Goal: Task Accomplishment & Management: Manage account settings

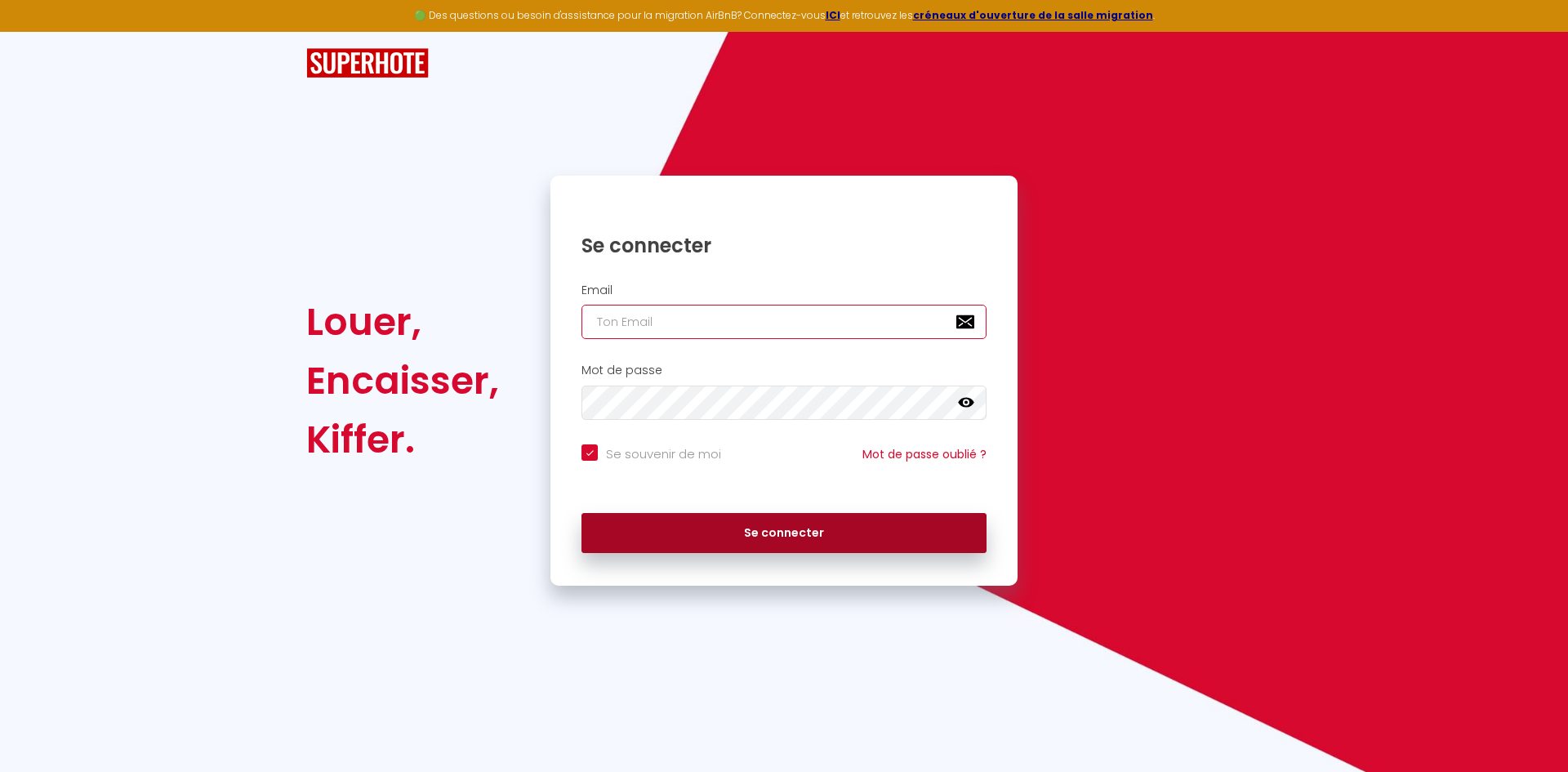
type input "[EMAIL_ADDRESS][DOMAIN_NAME]"
click at [802, 533] on button "Se connecter" at bounding box center [783, 533] width 405 height 41
checkbox input "true"
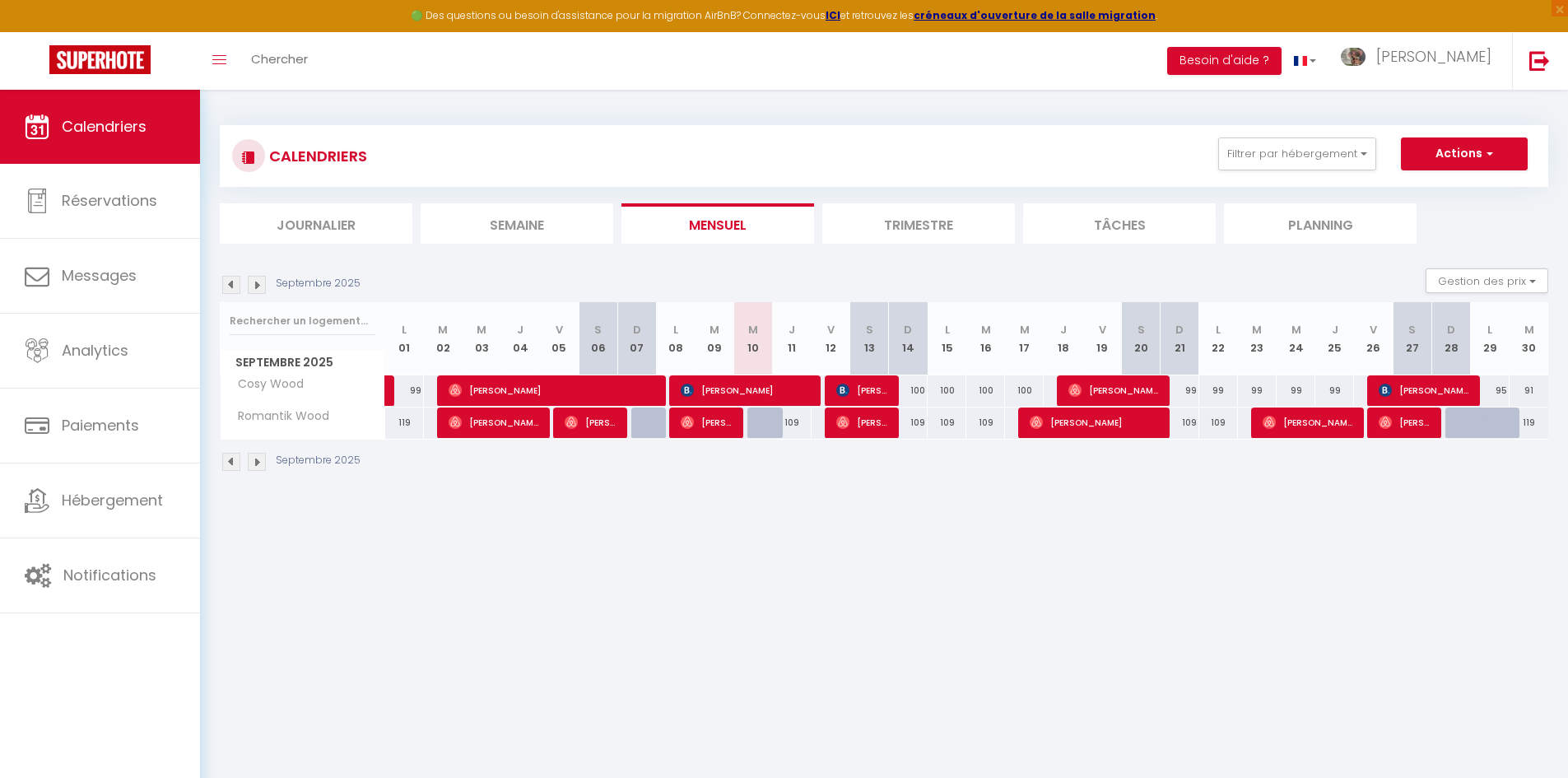
click at [252, 282] on img at bounding box center [256, 284] width 18 height 18
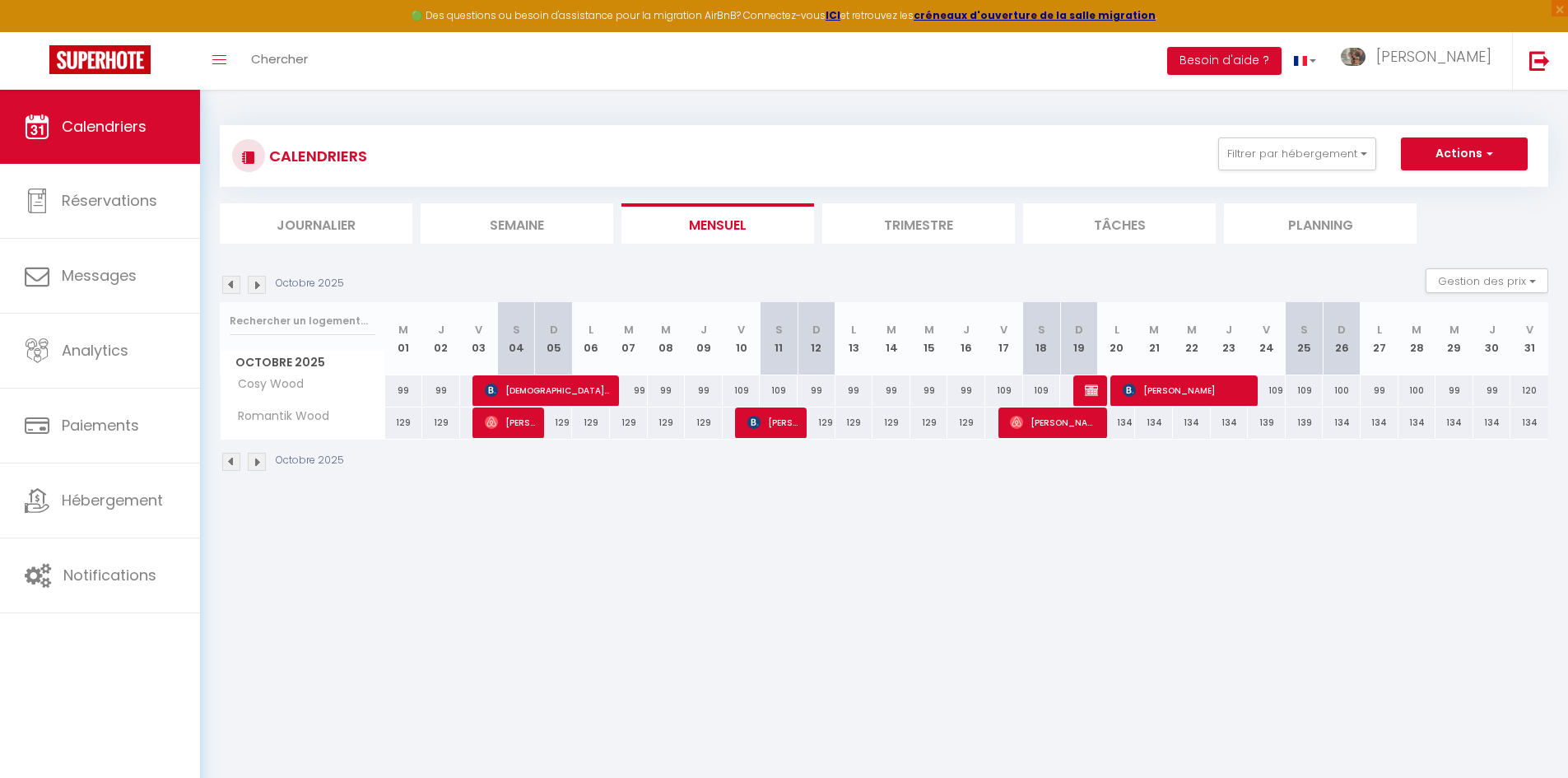
click at [251, 277] on img at bounding box center [256, 284] width 18 height 18
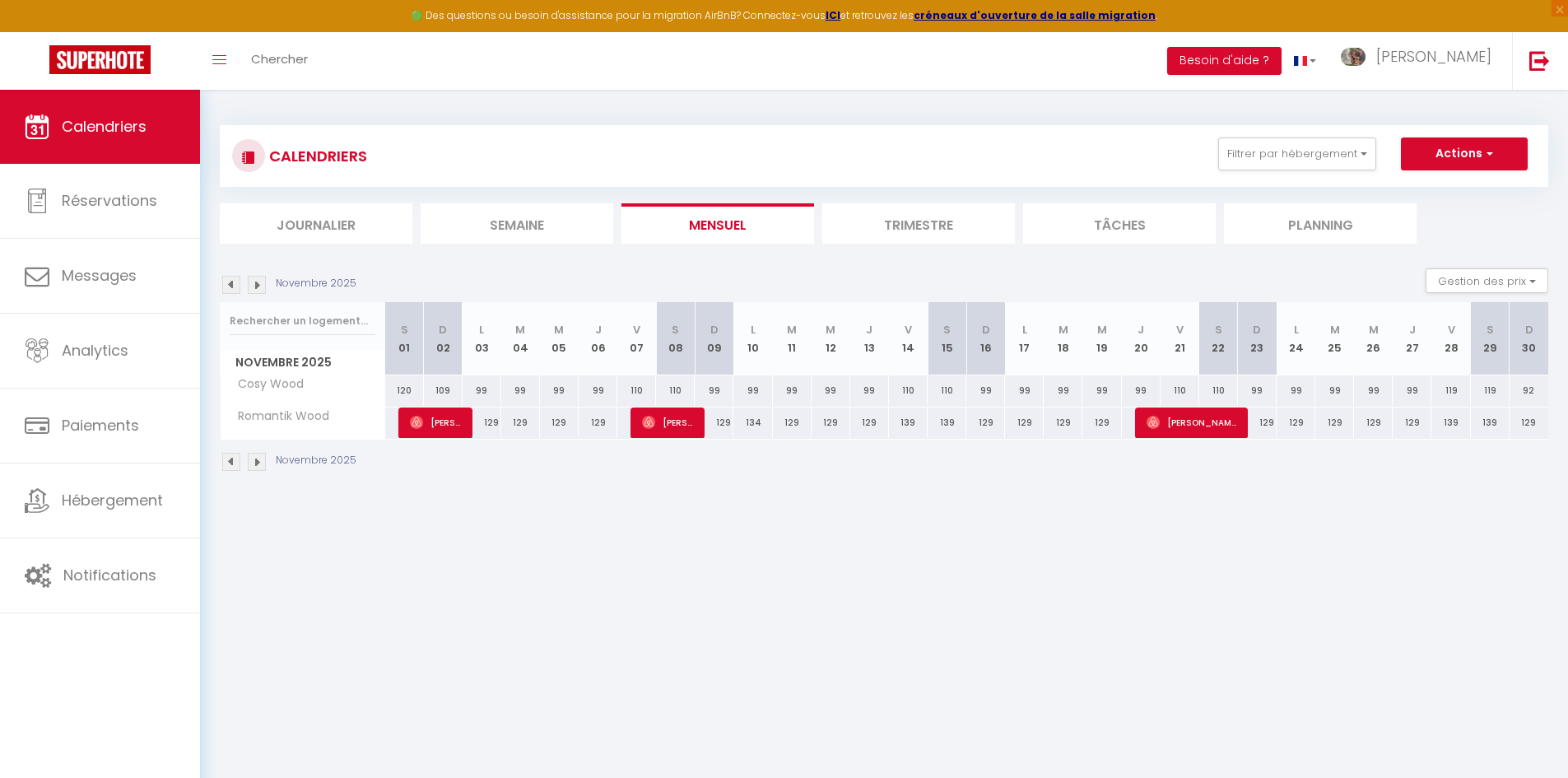
click at [254, 287] on img at bounding box center [256, 284] width 18 height 18
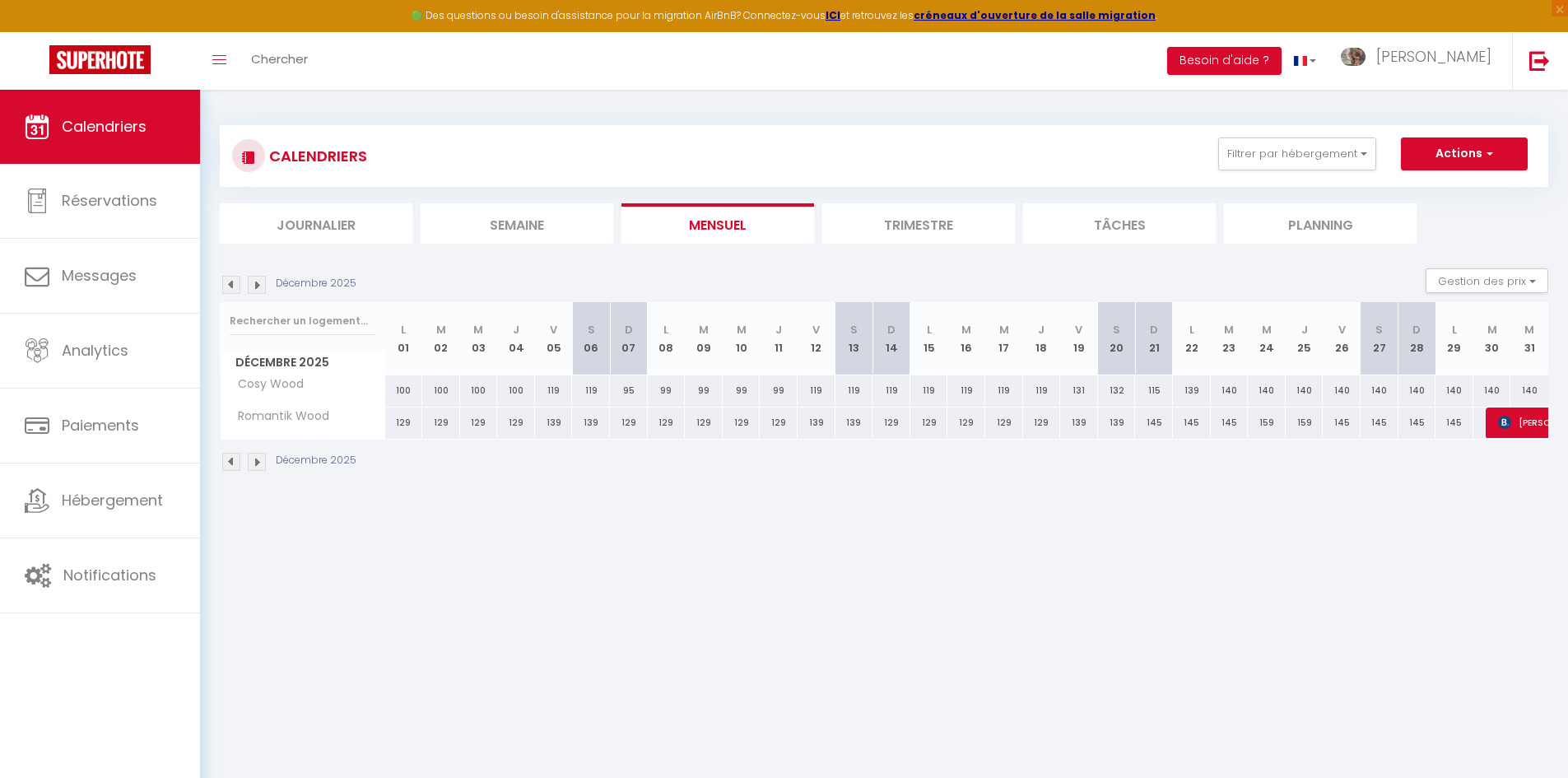
click at [232, 286] on img at bounding box center [231, 284] width 18 height 18
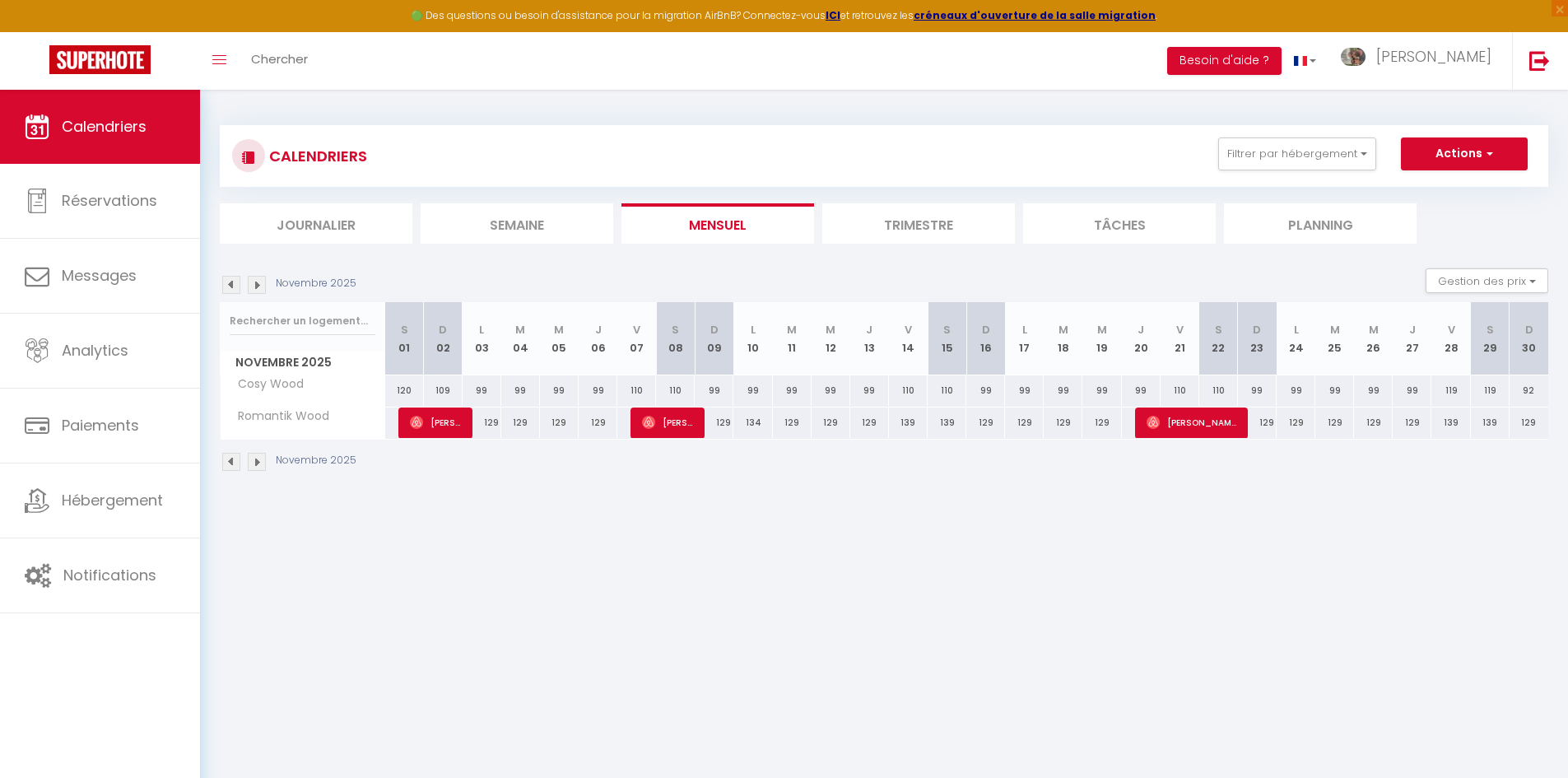
click at [263, 290] on img at bounding box center [256, 284] width 18 height 18
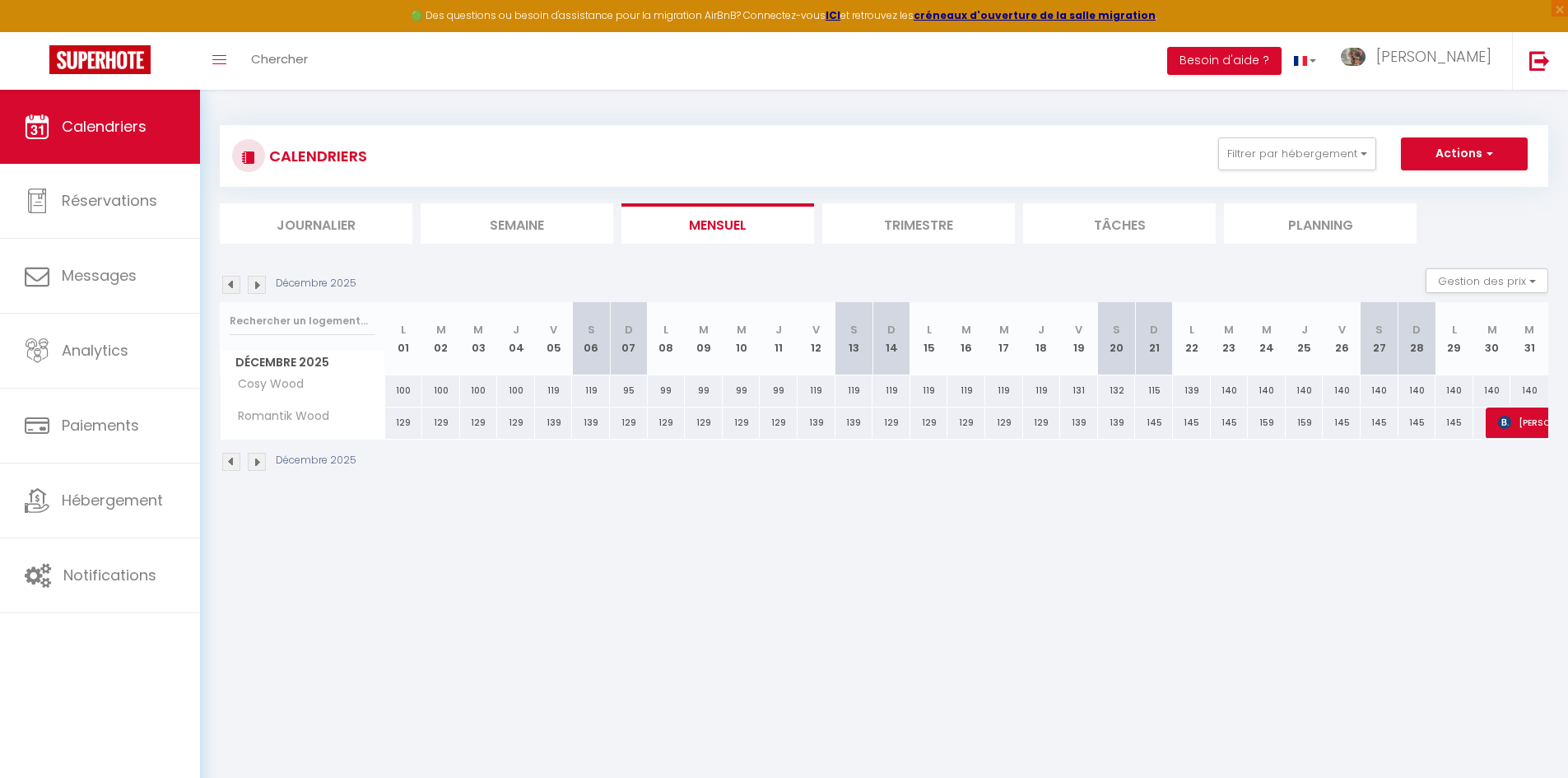
click at [263, 290] on img at bounding box center [256, 284] width 18 height 18
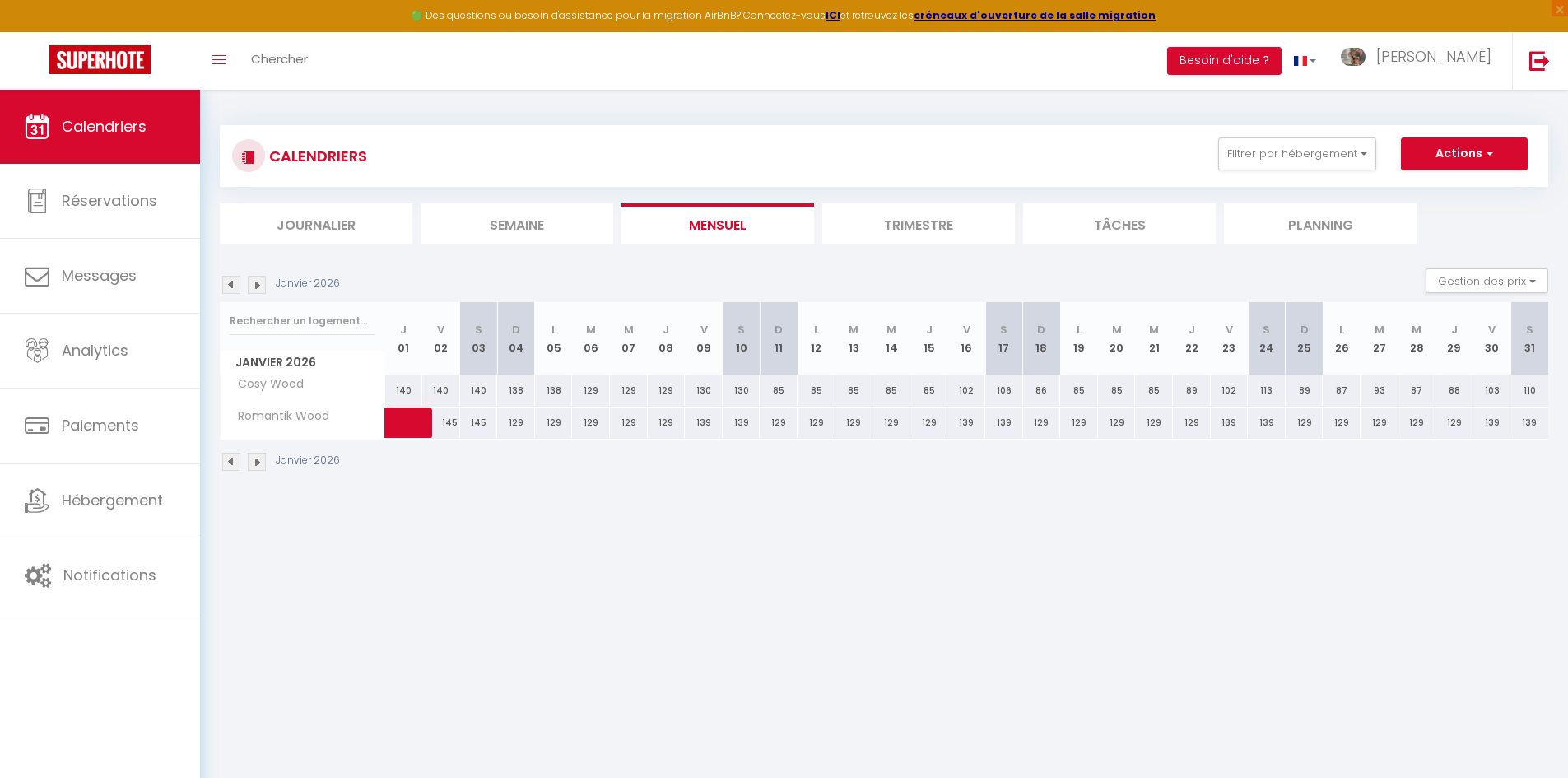
click at [230, 287] on img at bounding box center [231, 284] width 18 height 18
